Goal: Task Accomplishment & Management: Use online tool/utility

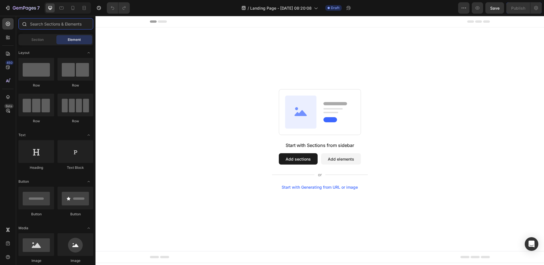
click at [46, 25] on input "text" at bounding box center [55, 23] width 75 height 11
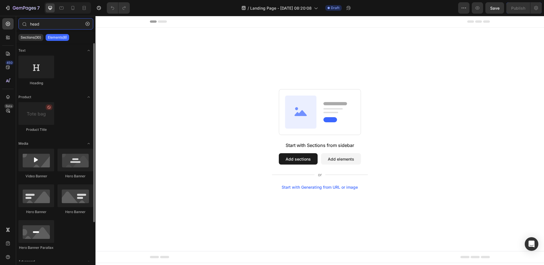
type input "head"
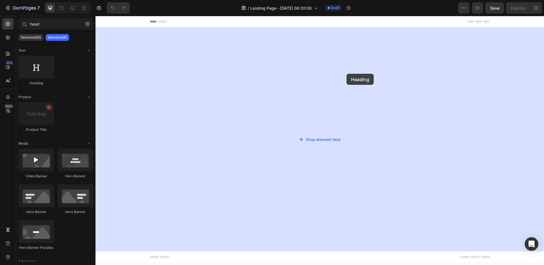
drag, startPoint x: 174, startPoint y: 91, endPoint x: 347, endPoint y: 74, distance: 173.5
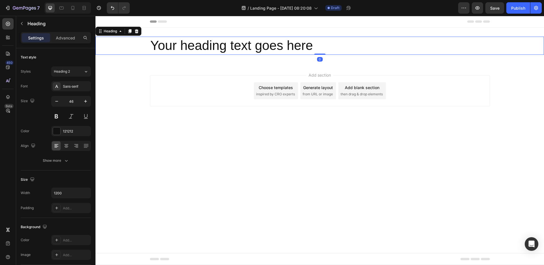
click at [344, 47] on h2 "Your heading text goes here" at bounding box center [320, 46] width 340 height 18
click at [344, 47] on p "Your heading text goes here" at bounding box center [320, 45] width 339 height 17
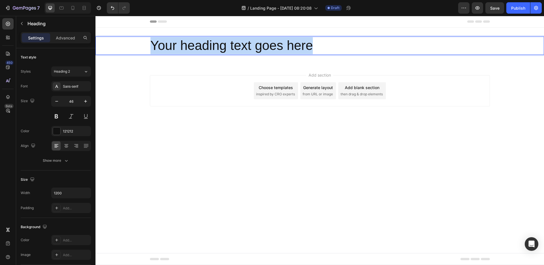
click at [344, 47] on p "Your heading text goes here" at bounding box center [320, 45] width 339 height 17
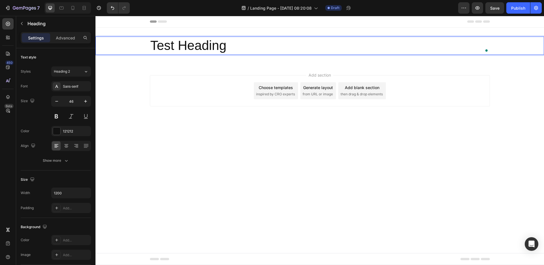
click at [515, 145] on body "Header Test Heading Heading 0 Section 1 Root Start with Sections from sidebar A…" at bounding box center [320, 140] width 449 height 249
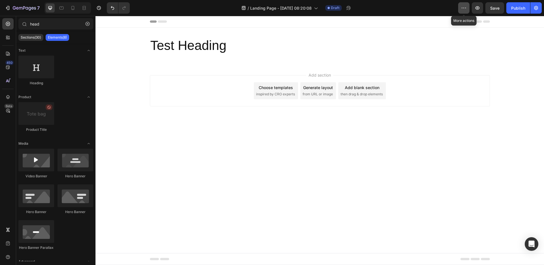
click at [468, 10] on button "button" at bounding box center [463, 7] width 11 height 11
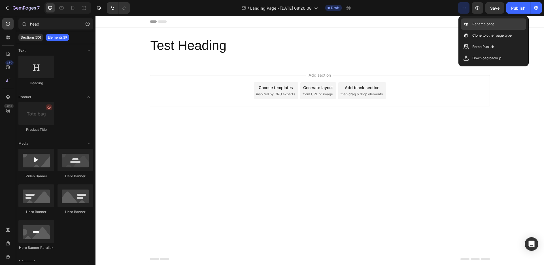
click at [477, 25] on p "Rename page" at bounding box center [484, 24] width 22 height 6
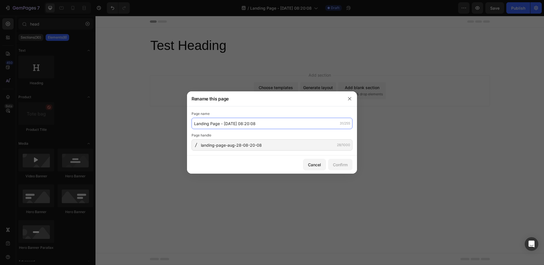
click at [268, 124] on input "Landing Page - Aug 28, 08:20:08" at bounding box center [272, 123] width 161 height 11
type input "Test T&A"
click at [336, 167] on div "Confirm" at bounding box center [340, 165] width 15 height 6
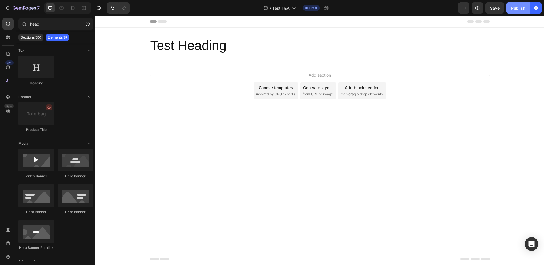
click at [513, 10] on div "Publish" at bounding box center [518, 8] width 14 height 6
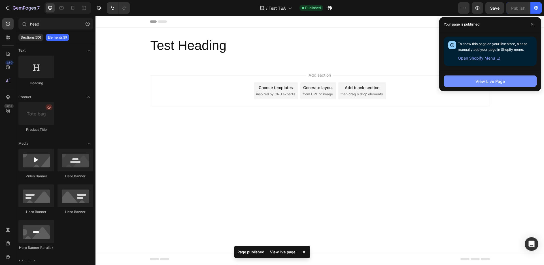
click at [510, 81] on button "View Live Page" at bounding box center [490, 80] width 93 height 11
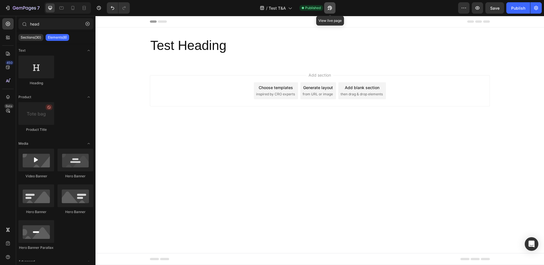
click at [331, 9] on icon "button" at bounding box center [330, 8] width 6 height 6
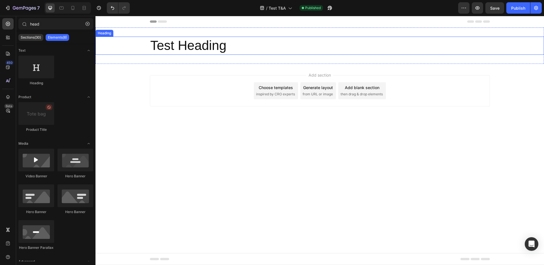
click at [184, 45] on p "Test Heading" at bounding box center [320, 45] width 339 height 17
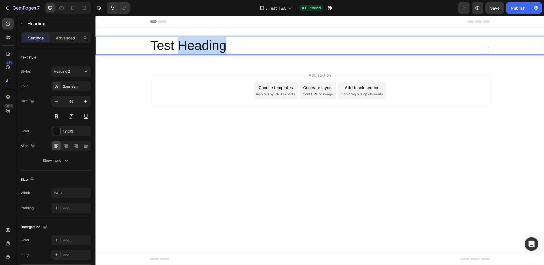
click at [201, 45] on p "Test Heading" at bounding box center [320, 45] width 339 height 17
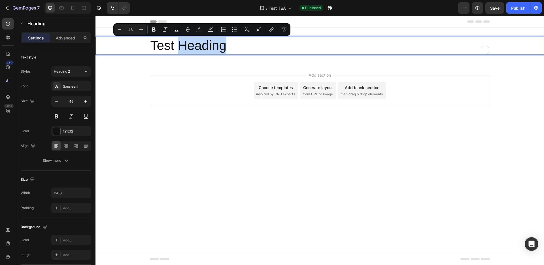
click at [230, 46] on p "Test Heading" at bounding box center [320, 45] width 339 height 17
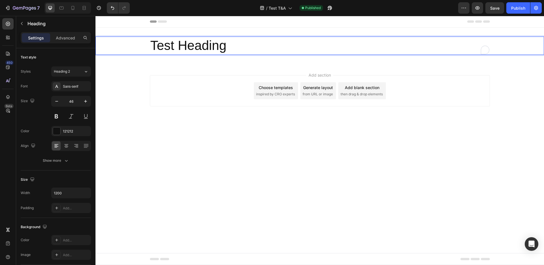
click at [238, 146] on body "Header Test Heading Heading 0 Section 1 Root Start with Sections from sidebar A…" at bounding box center [320, 140] width 449 height 249
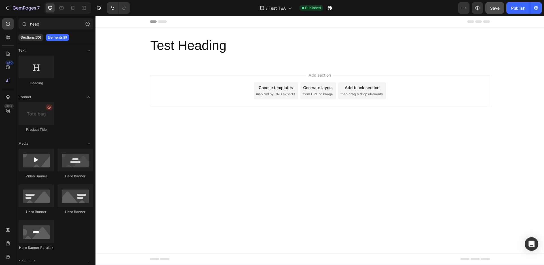
click at [496, 12] on button "Save" at bounding box center [495, 7] width 19 height 11
click at [228, 135] on body "Header Test Heading Heading Section 1 Root Start with Sections from sidebar Add…" at bounding box center [320, 140] width 449 height 249
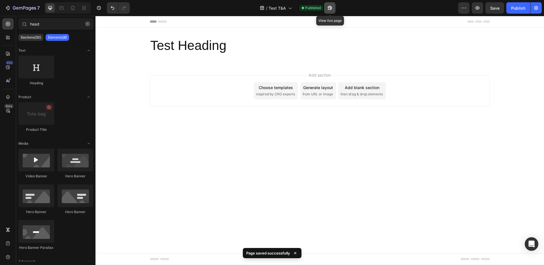
click at [329, 9] on icon "button" at bounding box center [328, 9] width 1 height 1
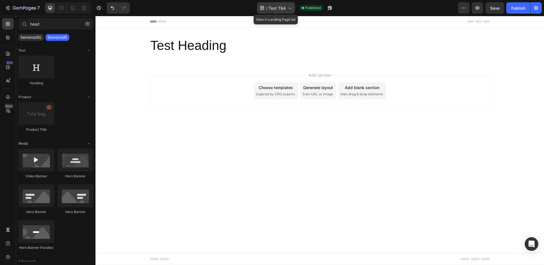
click at [283, 10] on span "Test T&A" at bounding box center [277, 8] width 17 height 6
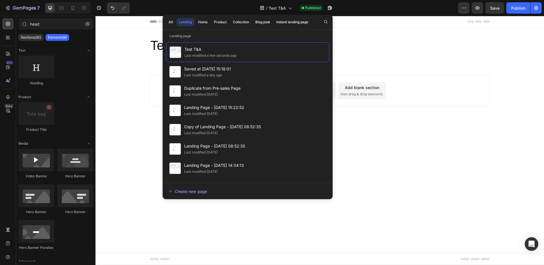
click at [419, 146] on body "Header Test Heading Heading Section 1 Root Start with Sections from sidebar Add…" at bounding box center [320, 140] width 449 height 249
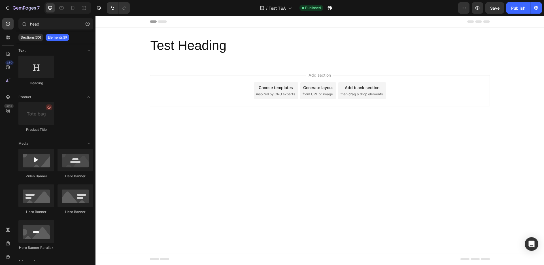
click at [458, 7] on div "/ Test T&A Published" at bounding box center [296, 7] width 324 height 11
click at [462, 7] on icon "button" at bounding box center [464, 8] width 6 height 6
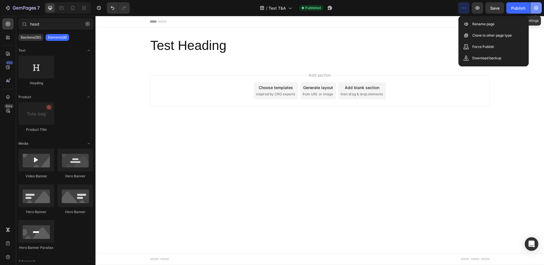
click at [538, 8] on icon "button" at bounding box center [536, 8] width 4 height 4
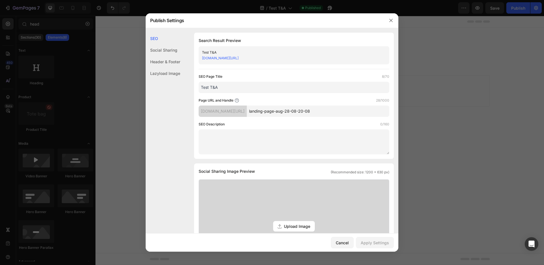
click at [304, 113] on input "landing-page-aug-28-08-20-08" at bounding box center [318, 110] width 143 height 11
type input "test_t_a"
click at [367, 242] on div "Apply Settings" at bounding box center [375, 243] width 28 height 6
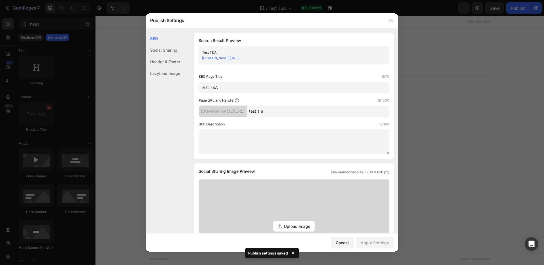
drag, startPoint x: 447, startPoint y: 108, endPoint x: 352, endPoint y: 92, distance: 96.9
click at [447, 108] on div at bounding box center [272, 132] width 544 height 265
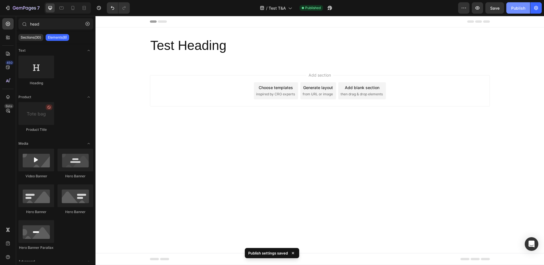
drag, startPoint x: 517, startPoint y: 8, endPoint x: 389, endPoint y: 8, distance: 128.1
click at [517, 8] on div "Publish" at bounding box center [518, 8] width 14 height 6
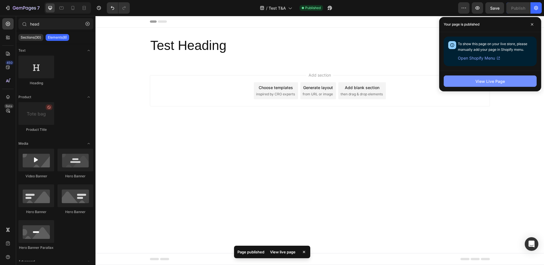
click at [493, 83] on div "View Live Page" at bounding box center [490, 81] width 29 height 6
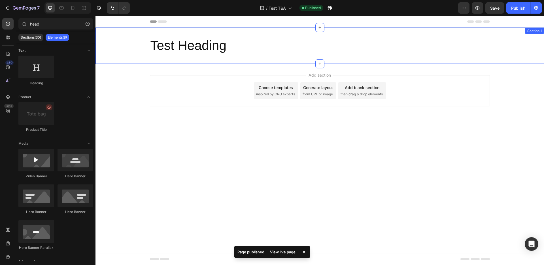
click at [207, 52] on p "Test Heading" at bounding box center [320, 45] width 339 height 17
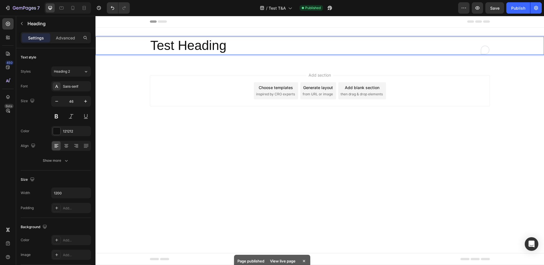
click at [233, 48] on p "Test Heading" at bounding box center [320, 45] width 339 height 17
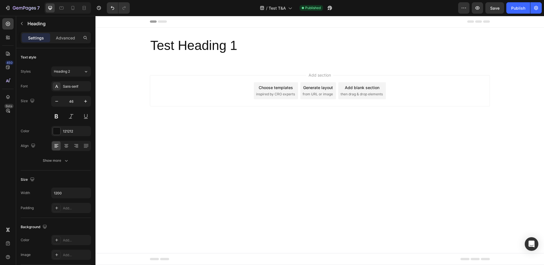
click at [434, 186] on body "Header Test Heading 1 Heading Section 1 Root Start with Sections from sidebar A…" at bounding box center [320, 140] width 449 height 249
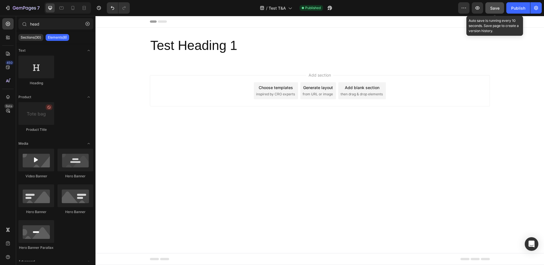
click at [494, 6] on span "Save" at bounding box center [494, 8] width 9 height 5
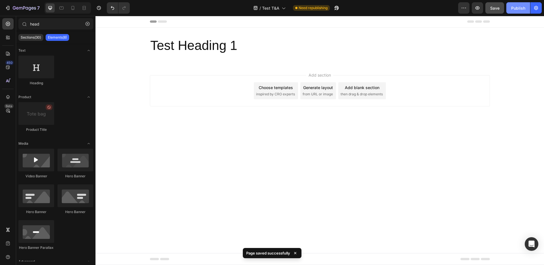
click at [515, 7] on div "Publish" at bounding box center [518, 8] width 14 height 6
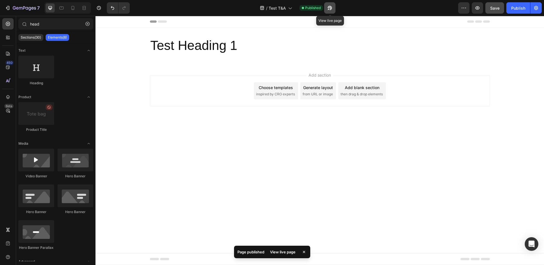
click at [329, 9] on icon "button" at bounding box center [328, 9] width 1 height 1
click at [234, 165] on body "Header Test Heading 1 Heading Section 1 Root Start with Sections from sidebar A…" at bounding box center [320, 140] width 449 height 249
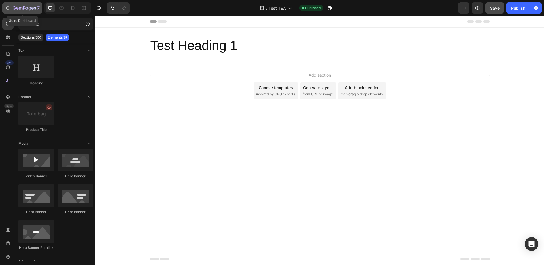
click at [18, 10] on icon "button" at bounding box center [24, 8] width 23 height 5
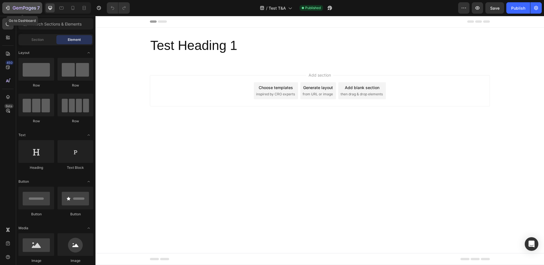
click at [27, 12] on button "7" at bounding box center [22, 7] width 40 height 11
click at [41, 26] on input "text" at bounding box center [55, 23] width 75 height 11
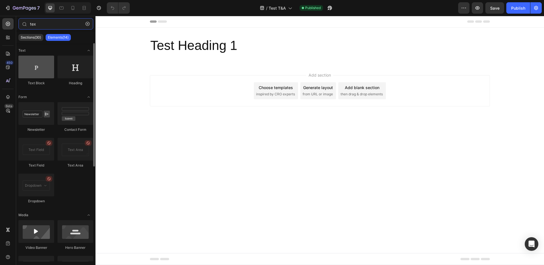
type input "tex"
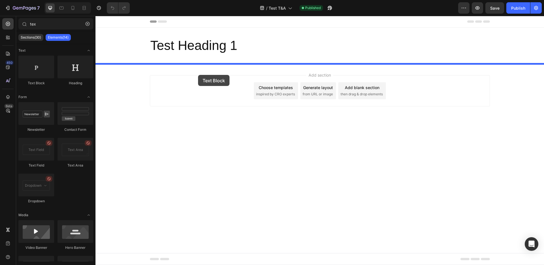
drag, startPoint x: 134, startPoint y: 89, endPoint x: 198, endPoint y: 75, distance: 66.2
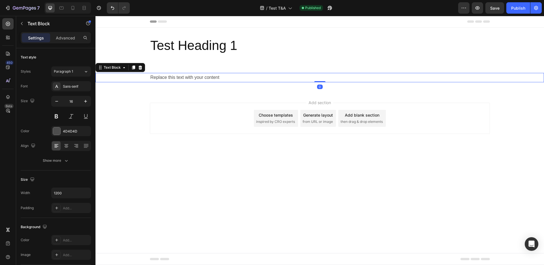
click at [201, 75] on div "Replace this text with your content" at bounding box center [320, 77] width 340 height 9
click at [201, 75] on p "Replace this text with your content" at bounding box center [320, 77] width 339 height 8
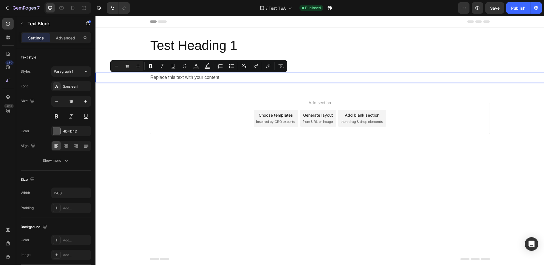
click at [209, 77] on p "Replace this text with your content" at bounding box center [320, 77] width 339 height 8
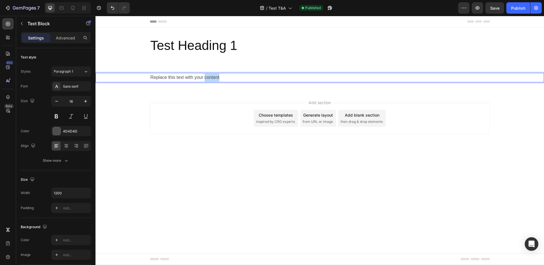
click at [209, 77] on p "Replace this text with your content" at bounding box center [320, 77] width 339 height 8
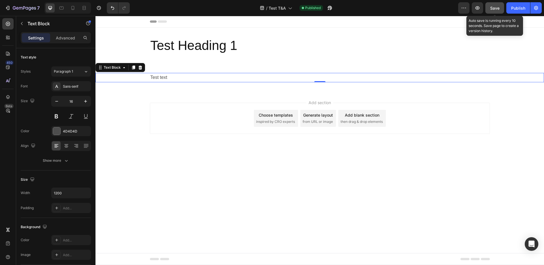
click at [499, 7] on span "Save" at bounding box center [494, 8] width 9 height 5
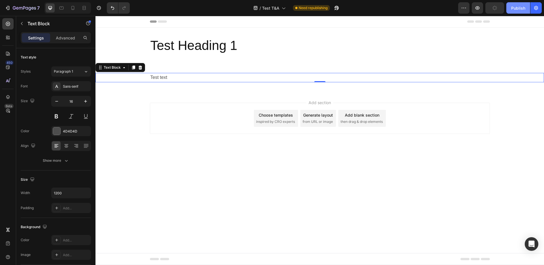
click at [513, 10] on div "Publish" at bounding box center [518, 8] width 14 height 6
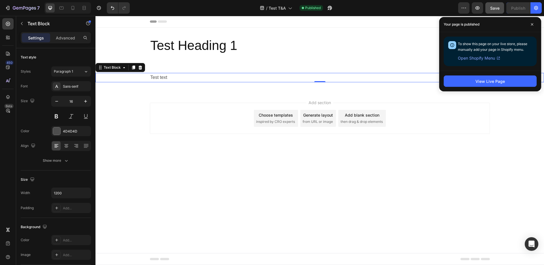
click at [518, 185] on body "Header Test Heading 1 Heading Section 1 Test text Text Block 0 Section 2 Root S…" at bounding box center [320, 140] width 449 height 249
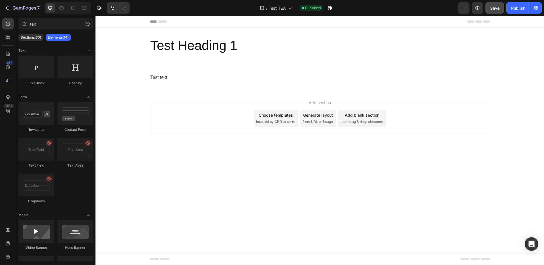
click at [291, 211] on body "Header Test Heading 1 Heading Section 1 Test text Text Block Section 2 Root Sta…" at bounding box center [320, 140] width 449 height 249
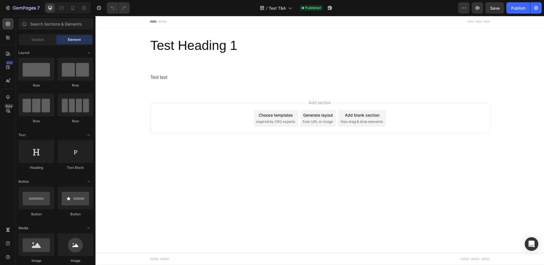
click at [298, 195] on body "Header Test Heading 1 Heading Section 1 Test text Text Block Section 2 Root Sta…" at bounding box center [320, 140] width 449 height 249
click at [29, 8] on icon "button" at bounding box center [24, 8] width 23 height 5
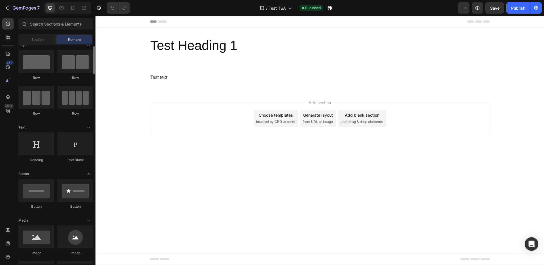
scroll to position [46, 0]
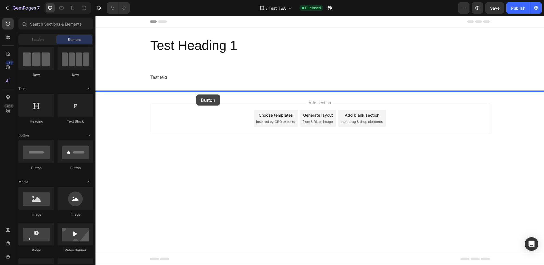
drag, startPoint x: 126, startPoint y: 178, endPoint x: 196, endPoint y: 94, distance: 109.3
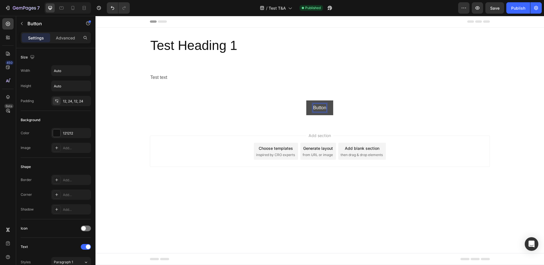
click at [323, 108] on p "Button" at bounding box center [319, 108] width 13 height 8
click at [321, 107] on p "Button" at bounding box center [319, 108] width 13 height 8
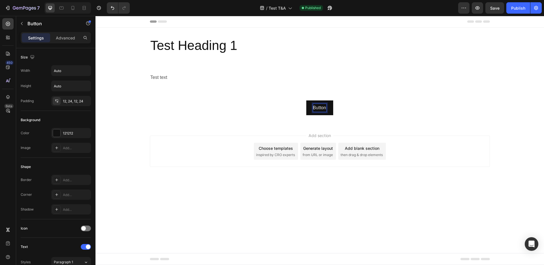
click at [306, 100] on button "Button" at bounding box center [319, 107] width 27 height 15
click at [387, 215] on body "Header Test Heading 1 Heading Section 1 Test text Text Block Section 2 Button 1…" at bounding box center [320, 140] width 449 height 249
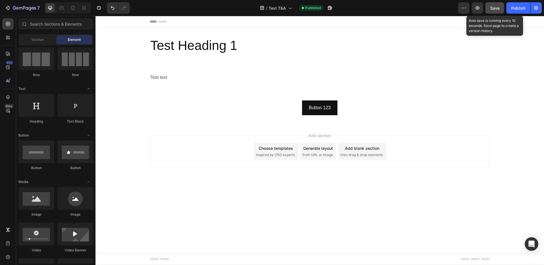
click at [496, 9] on span "Save" at bounding box center [494, 8] width 9 height 5
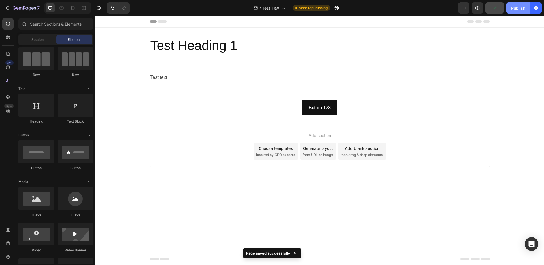
click at [516, 9] on div "Publish" at bounding box center [518, 8] width 14 height 6
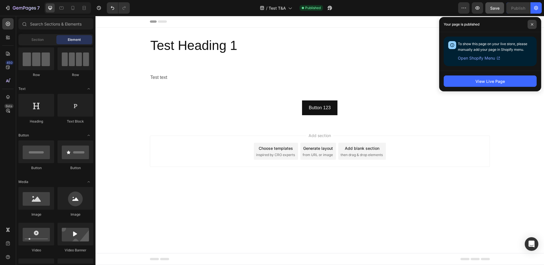
click at [531, 26] on span at bounding box center [532, 24] width 9 height 9
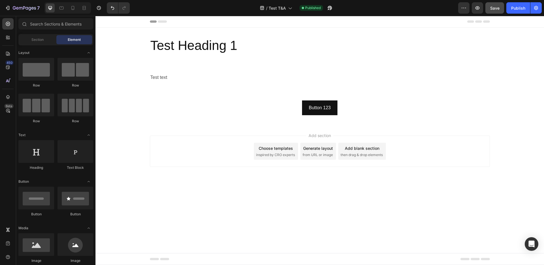
click at [237, 200] on body "Header Test Heading 1 Heading Section 1 Test text Text Block Section 2 Button 1…" at bounding box center [320, 140] width 449 height 249
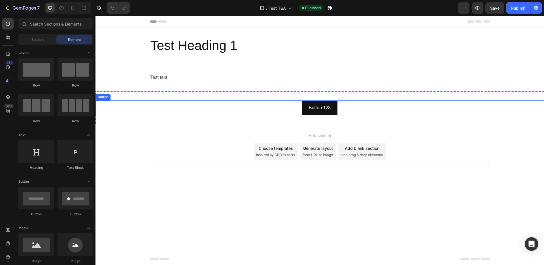
click at [253, 107] on div "Button 123 Button" at bounding box center [320, 107] width 449 height 15
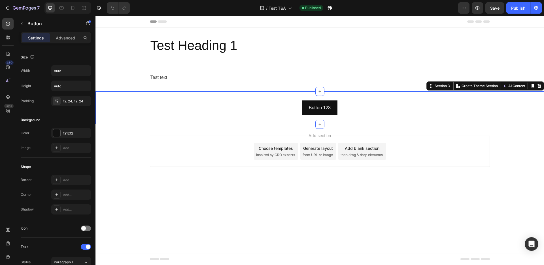
click at [357, 95] on div "Button 123 Button Section 3 You can create reusable sections Create Theme Secti…" at bounding box center [320, 107] width 449 height 33
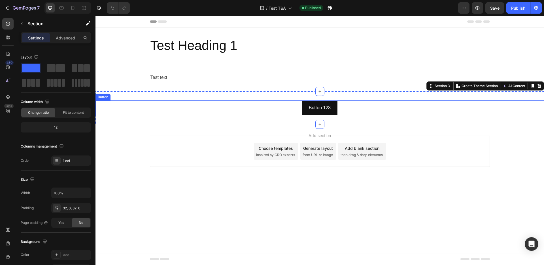
click at [372, 111] on div "Button 123 Button" at bounding box center [320, 107] width 449 height 15
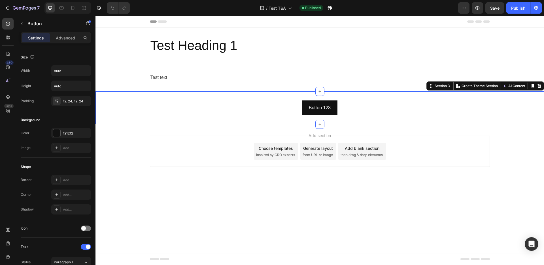
click at [382, 120] on div "Button 123 Button Section 3 You can create reusable sections Create Theme Secti…" at bounding box center [320, 107] width 449 height 33
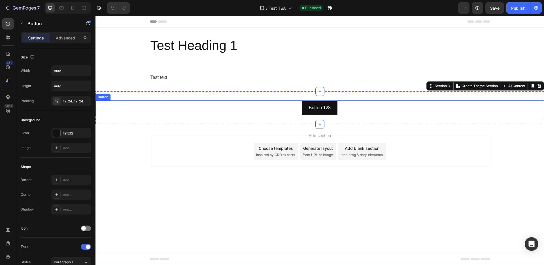
click at [383, 109] on div "Button 123 Button" at bounding box center [320, 107] width 449 height 15
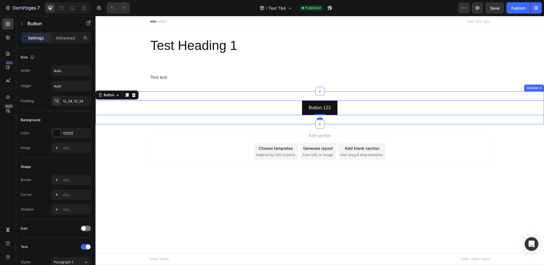
click at [383, 98] on div "Button 123 Button 0 Section 3" at bounding box center [320, 107] width 449 height 33
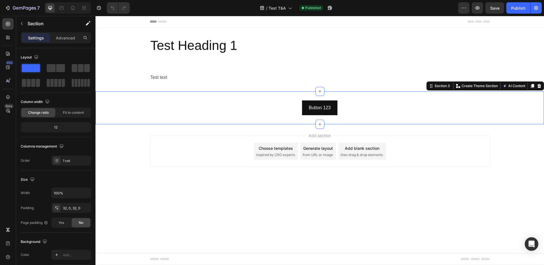
click at [387, 113] on div "Button 123 Button" at bounding box center [320, 107] width 449 height 15
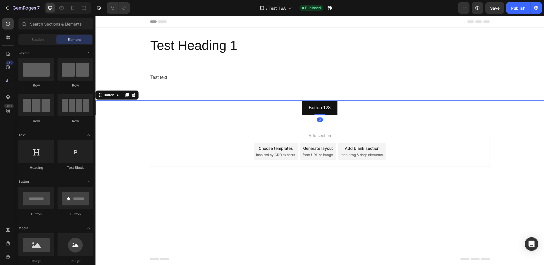
click at [388, 126] on div "Add section Choose templates inspired by CRO experts Generate layout from URL o…" at bounding box center [320, 159] width 449 height 70
click at [385, 112] on div "Button 123 Button 0" at bounding box center [320, 107] width 449 height 15
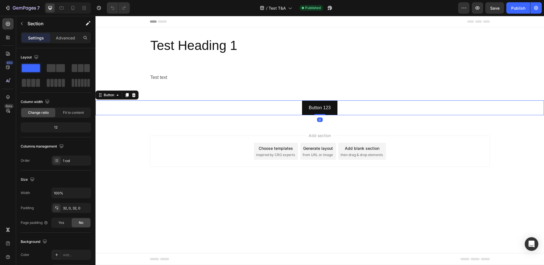
click at [383, 98] on div "Button 123 Button 0 Section 3" at bounding box center [320, 107] width 449 height 33
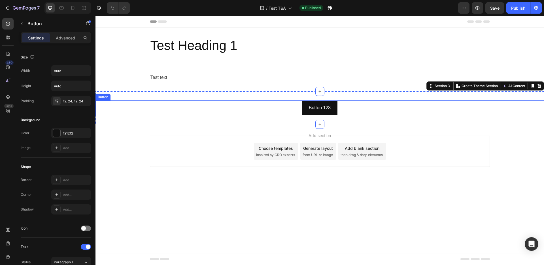
click at [383, 112] on div "Button 123 Button" at bounding box center [320, 107] width 449 height 15
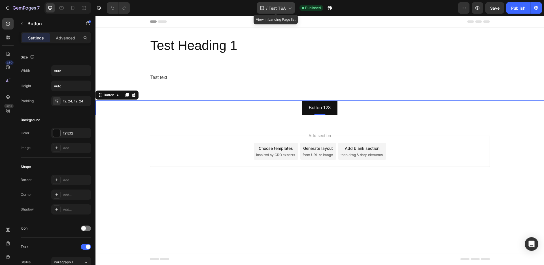
click at [281, 6] on span "Test T&A" at bounding box center [277, 8] width 17 height 6
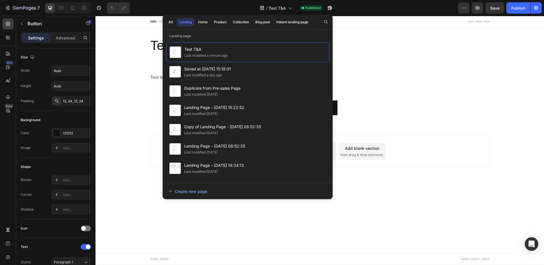
click at [465, 188] on div "Add section Choose templates inspired by CRO experts Generate layout from URL o…" at bounding box center [320, 159] width 449 height 70
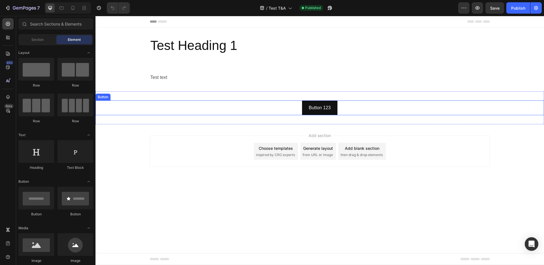
click at [382, 111] on div "Button 123 Button" at bounding box center [320, 107] width 449 height 15
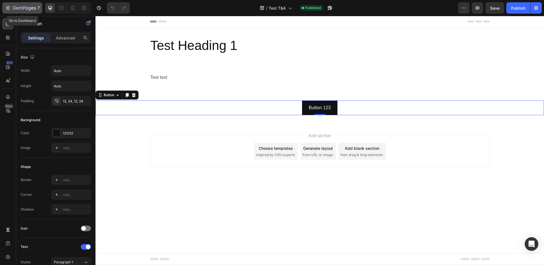
click at [28, 8] on icon "button" at bounding box center [27, 8] width 3 height 3
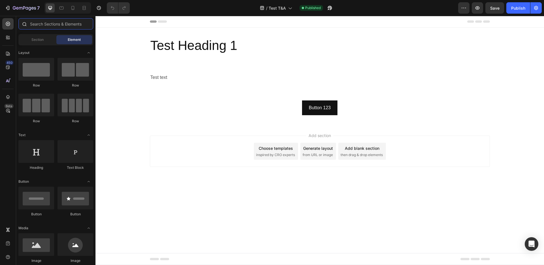
click at [31, 24] on input "text" at bounding box center [55, 23] width 75 height 11
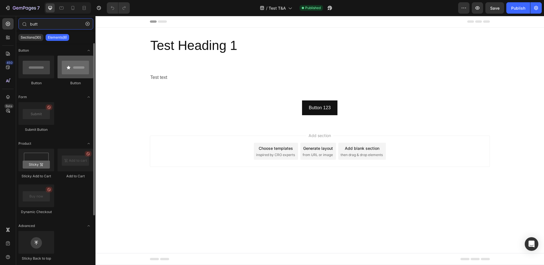
type input "butt"
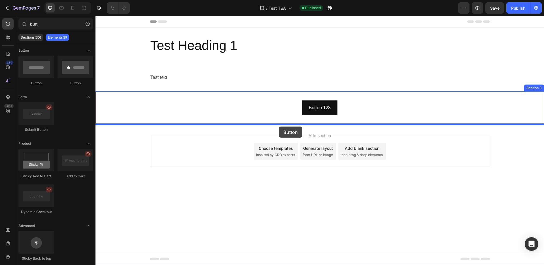
drag, startPoint x: 167, startPoint y: 88, endPoint x: 279, endPoint y: 126, distance: 118.8
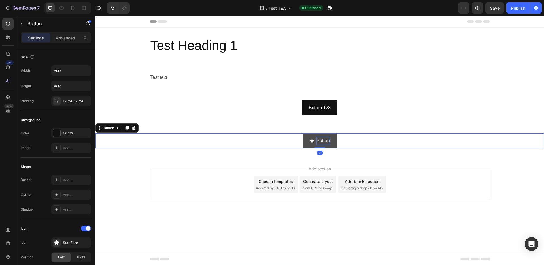
click at [326, 141] on p "Button" at bounding box center [323, 141] width 13 height 8
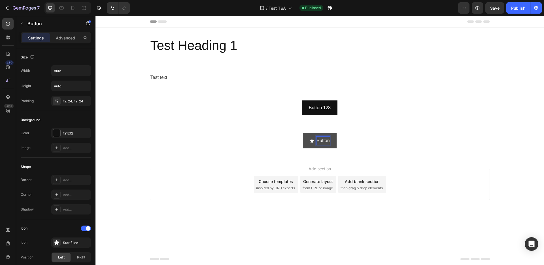
click at [303, 133] on button "Button" at bounding box center [319, 140] width 33 height 15
click at [398, 124] on div "Button 2 Button 0 Section 4" at bounding box center [320, 140] width 449 height 33
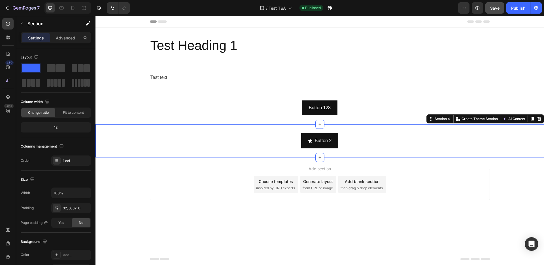
click at [493, 8] on span "Save" at bounding box center [494, 8] width 9 height 5
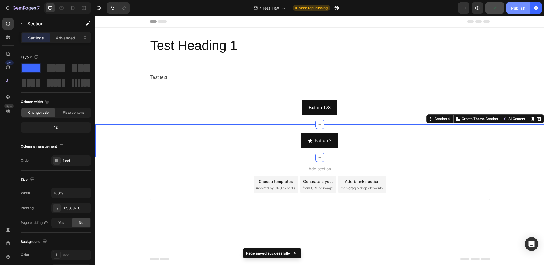
click at [514, 9] on div "Publish" at bounding box center [518, 8] width 14 height 6
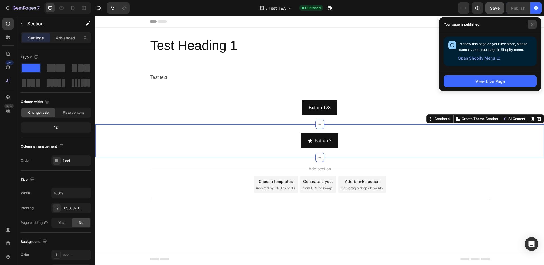
click at [531, 23] on icon at bounding box center [532, 24] width 3 height 3
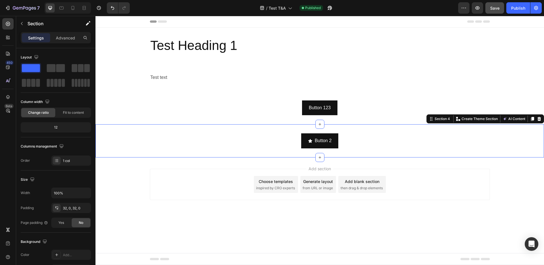
click at [275, 180] on div "Choose templates" at bounding box center [276, 181] width 34 height 6
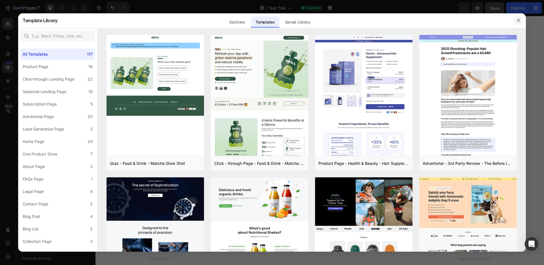
click at [519, 20] on icon "button" at bounding box center [518, 20] width 3 height 3
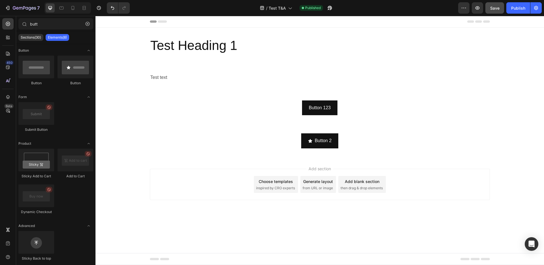
click at [273, 190] on span "inspired by CRO experts" at bounding box center [275, 187] width 39 height 5
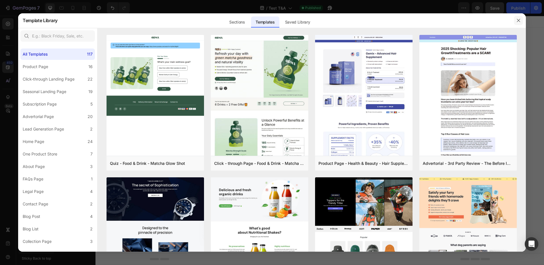
click at [517, 22] on icon "button" at bounding box center [518, 20] width 3 height 3
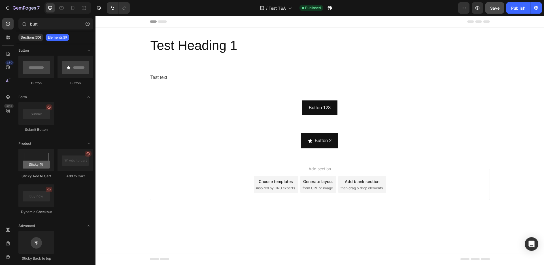
click at [361, 188] on span "then drag & drop elements" at bounding box center [362, 187] width 42 height 5
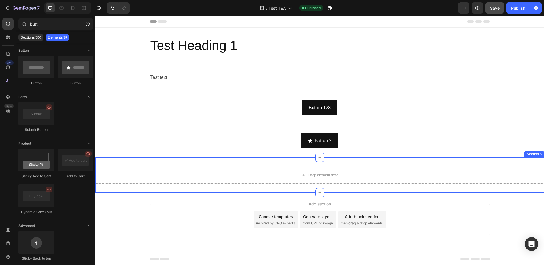
click at [486, 162] on div "Drop element here Section 5" at bounding box center [320, 174] width 449 height 35
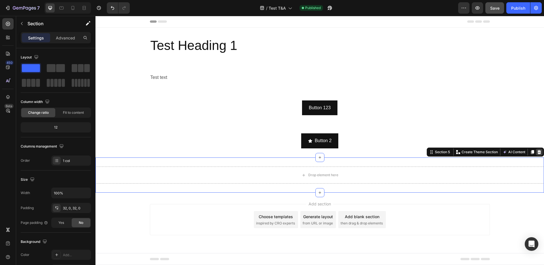
click at [539, 151] on icon at bounding box center [539, 152] width 5 height 5
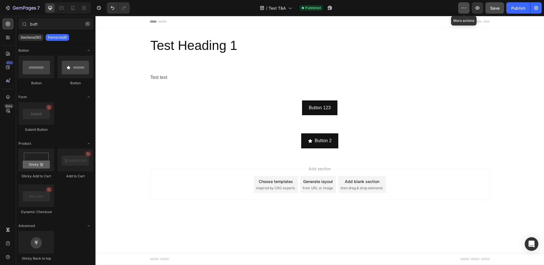
click at [467, 8] on icon "button" at bounding box center [464, 8] width 6 height 6
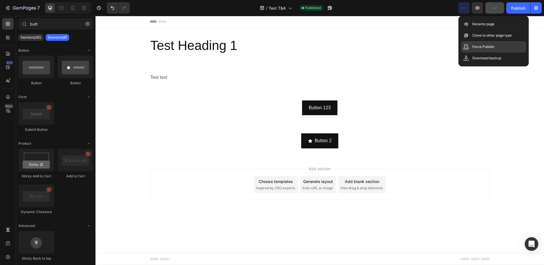
click at [483, 47] on p "Force Publish" at bounding box center [484, 47] width 22 height 6
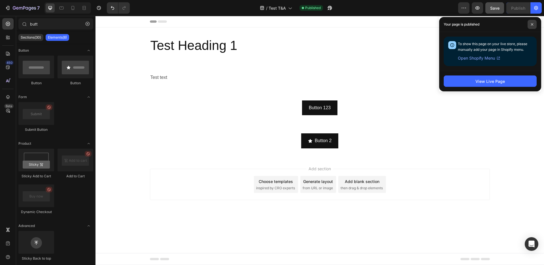
click at [531, 24] on icon at bounding box center [532, 24] width 3 height 3
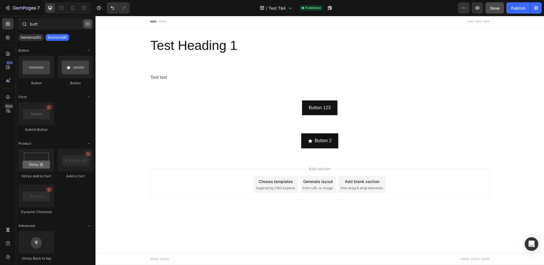
click at [89, 24] on icon "button" at bounding box center [88, 24] width 4 height 4
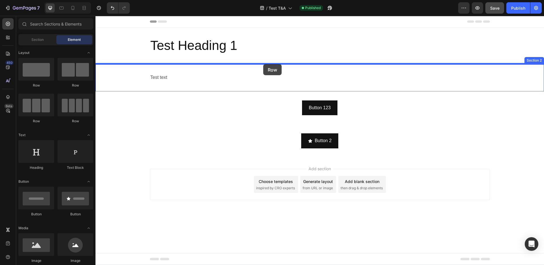
drag, startPoint x: 137, startPoint y: 90, endPoint x: 264, endPoint y: 65, distance: 128.6
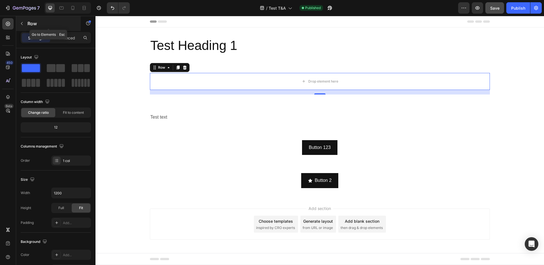
click at [22, 25] on icon "button" at bounding box center [22, 23] width 5 height 5
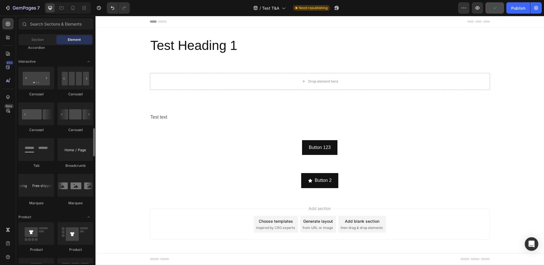
scroll to position [596, 0]
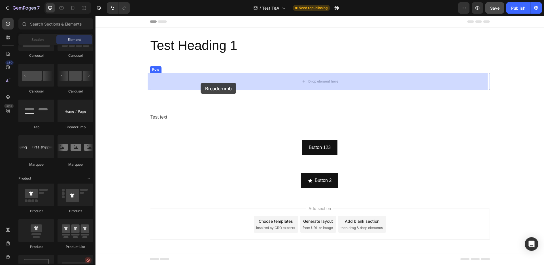
drag, startPoint x: 171, startPoint y: 129, endPoint x: 201, endPoint y: 83, distance: 55.0
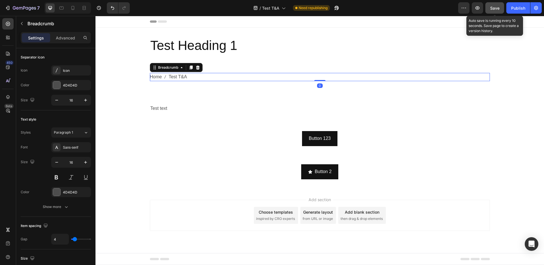
click at [497, 9] on span "Save" at bounding box center [494, 8] width 9 height 5
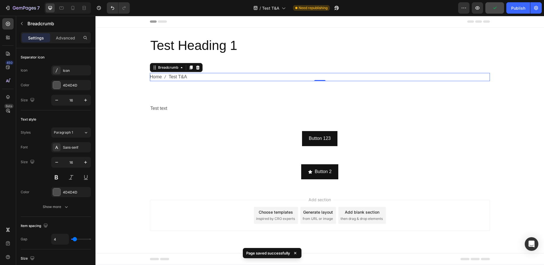
click at [185, 77] on span "Test T&A" at bounding box center [178, 77] width 18 height 8
click at [182, 77] on span "Test T&A" at bounding box center [178, 77] width 18 height 8
click at [205, 75] on nav "Home Test T&A" at bounding box center [320, 77] width 340 height 8
click at [198, 75] on nav "Home Test T&A" at bounding box center [320, 77] width 340 height 8
click at [164, 75] on icon "breadcrumb" at bounding box center [165, 77] width 5 height 5
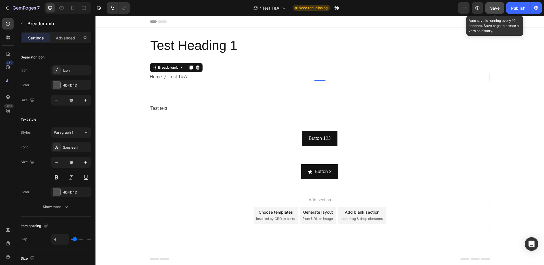
click at [498, 10] on span "Save" at bounding box center [494, 8] width 9 height 5
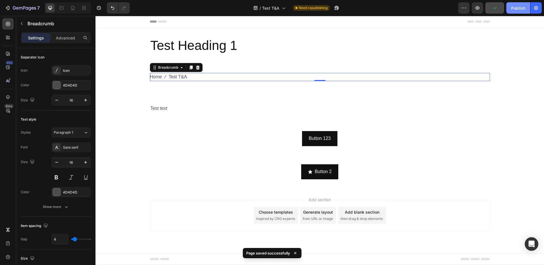
click at [519, 10] on div "Publish" at bounding box center [518, 8] width 14 height 6
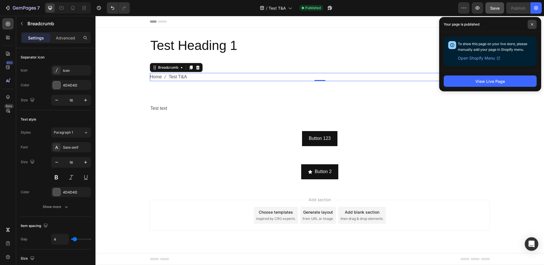
click at [535, 25] on span at bounding box center [532, 24] width 9 height 9
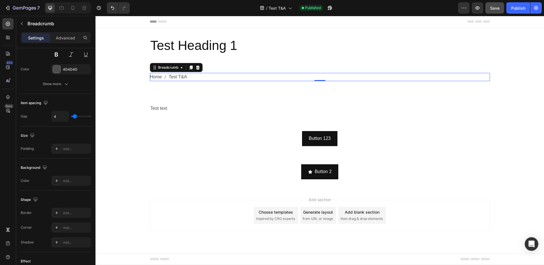
scroll to position [231, 0]
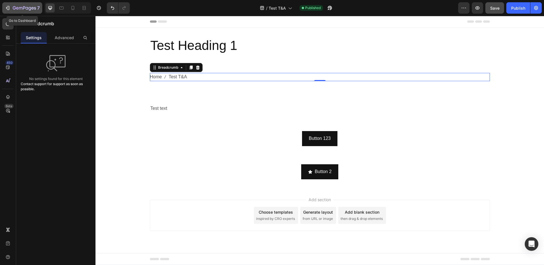
click at [23, 7] on icon "button" at bounding box center [24, 8] width 23 height 5
